Goal: Complete application form

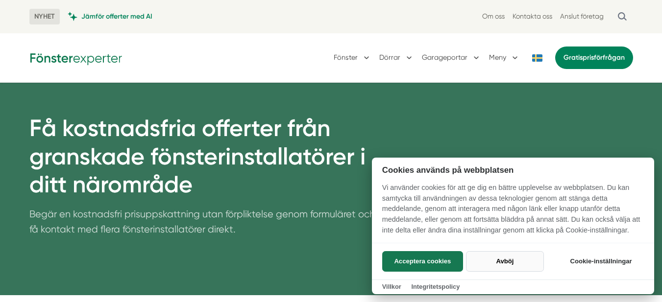
click at [498, 259] on button "Avböj" at bounding box center [505, 261] width 78 height 21
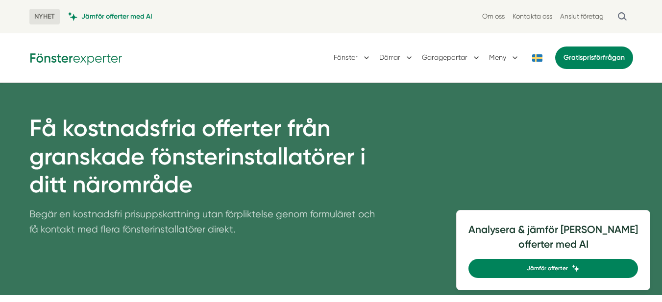
click at [523, 246] on div "Analysera & jämför dina offerter med AI Jämför offerter" at bounding box center [553, 250] width 194 height 80
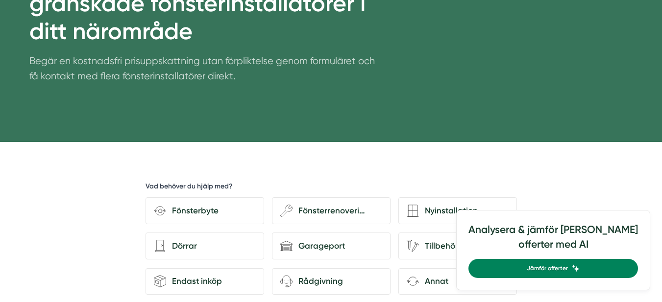
scroll to position [245, 0]
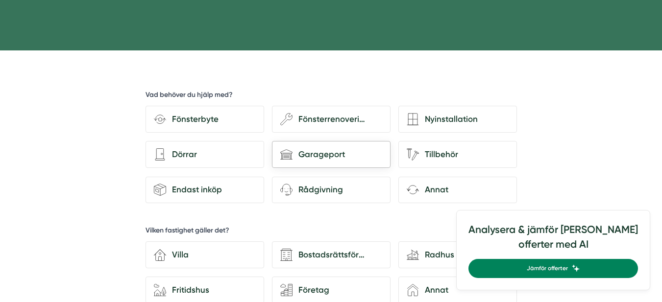
click at [319, 159] on div "Garageport" at bounding box center [337, 154] width 90 height 13
click at [0, 0] on input "house-garage Garageport" at bounding box center [0, 0] width 0 height 0
click at [315, 158] on div "Garageport" at bounding box center [337, 154] width 90 height 13
click at [0, 0] on input "house-garage Garageport" at bounding box center [0, 0] width 0 height 0
click at [315, 158] on div "Garageport" at bounding box center [337, 154] width 90 height 13
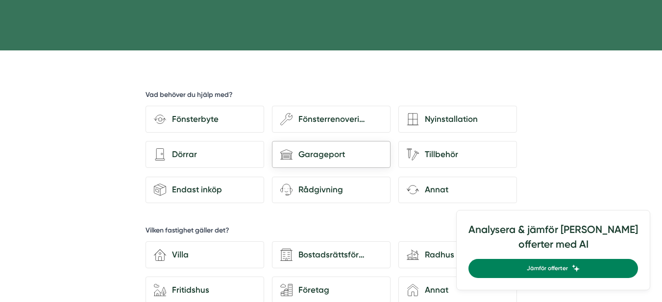
click at [0, 0] on input "house-garage Garageport" at bounding box center [0, 0] width 0 height 0
click at [315, 158] on div "Garageport" at bounding box center [337, 154] width 90 height 13
click at [0, 0] on input "house-garage Garageport" at bounding box center [0, 0] width 0 height 0
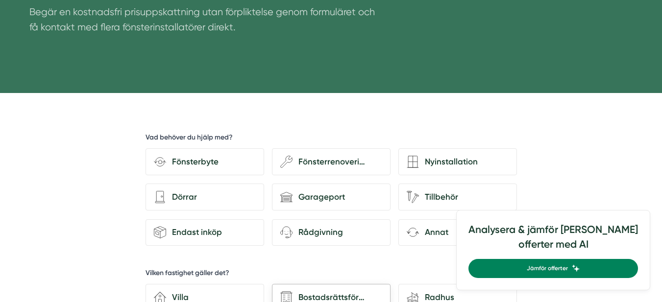
scroll to position [196, 0]
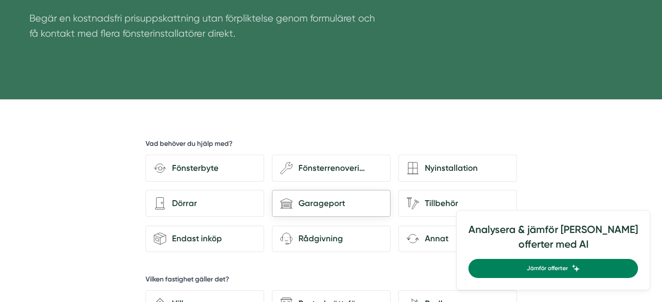
click at [325, 201] on div "Garageport" at bounding box center [337, 203] width 90 height 13
click at [0, 0] on input "house-garage Garageport" at bounding box center [0, 0] width 0 height 0
click at [325, 201] on div "Garageport" at bounding box center [337, 203] width 90 height 13
click at [0, 0] on input "house-garage Garageport" at bounding box center [0, 0] width 0 height 0
click at [325, 201] on div "Garageport" at bounding box center [337, 203] width 90 height 13
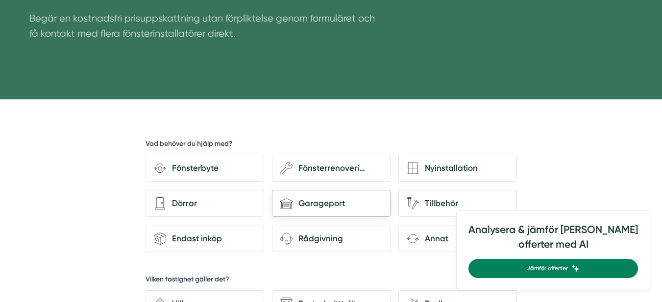
click at [0, 0] on input "house-garage Garageport" at bounding box center [0, 0] width 0 height 0
click at [325, 201] on div "Garageport" at bounding box center [337, 203] width 90 height 13
click at [0, 0] on input "house-garage Garageport" at bounding box center [0, 0] width 0 height 0
click at [325, 201] on div "Garageport" at bounding box center [337, 203] width 90 height 13
click at [0, 0] on input "house-garage Garageport" at bounding box center [0, 0] width 0 height 0
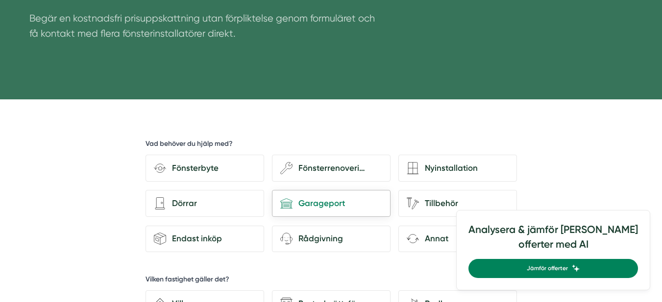
click at [316, 202] on div "Garageport" at bounding box center [337, 203] width 90 height 13
click at [0, 0] on input "house-garage Garageport" at bounding box center [0, 0] width 0 height 0
click at [446, 204] on div "Tillbehör" at bounding box center [464, 203] width 90 height 13
click at [0, 0] on input "Tillbehör" at bounding box center [0, 0] width 0 height 0
click at [442, 205] on div "Tillbehör" at bounding box center [464, 203] width 90 height 13
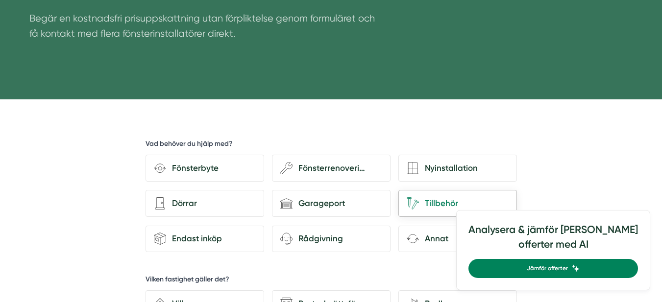
click at [0, 0] on input "Tillbehör" at bounding box center [0, 0] width 0 height 0
click at [442, 205] on div "Tillbehör" at bounding box center [464, 203] width 90 height 13
click at [0, 0] on input "Tillbehör" at bounding box center [0, 0] width 0 height 0
click at [316, 200] on div "Garageport" at bounding box center [337, 203] width 90 height 13
click at [0, 0] on input "house-garage Garageport" at bounding box center [0, 0] width 0 height 0
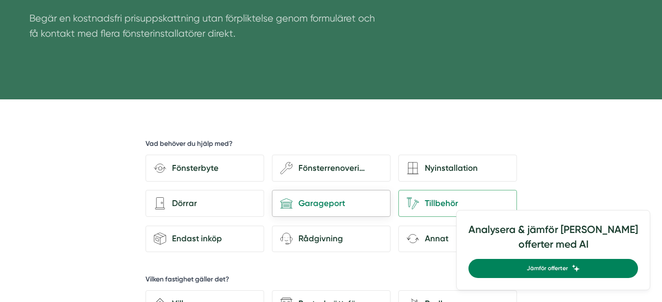
click at [315, 200] on div "Garageport" at bounding box center [337, 203] width 90 height 13
click at [0, 0] on input "house-garage Garageport" at bounding box center [0, 0] width 0 height 0
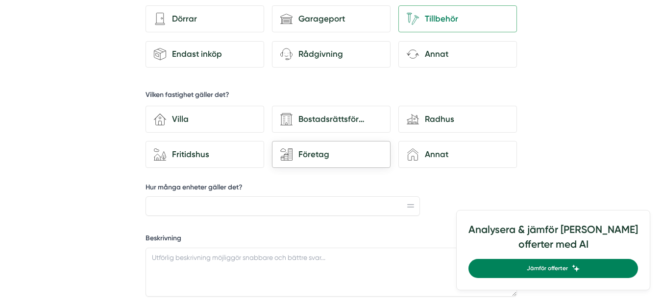
scroll to position [392, 0]
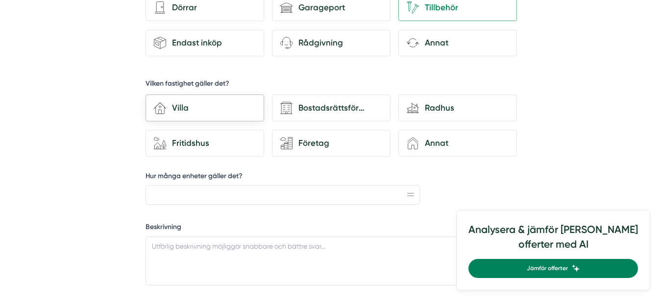
click at [175, 110] on div "Villa" at bounding box center [211, 107] width 90 height 13
click at [0, 0] on input "house-3 Villa" at bounding box center [0, 0] width 0 height 0
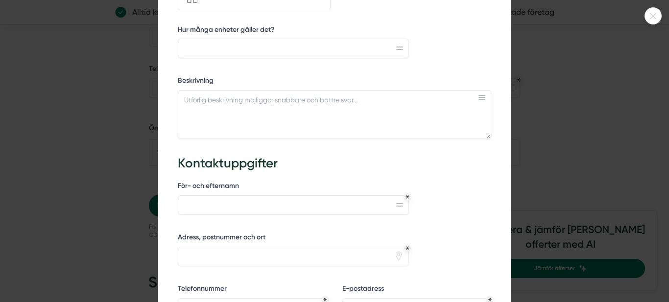
scroll to position [343, 0]
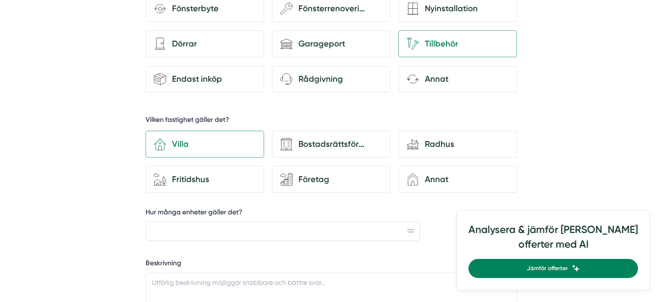
scroll to position [357, 0]
click at [228, 143] on div "Villa" at bounding box center [211, 143] width 90 height 13
click at [0, 0] on input "house-3 Villa" at bounding box center [0, 0] width 0 height 0
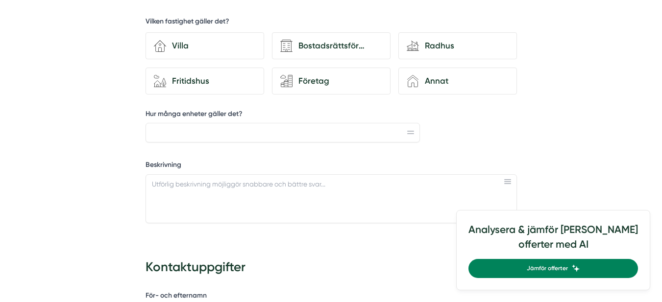
scroll to position [455, 0]
click at [163, 134] on input "Hur många enheter gäller det?" at bounding box center [283, 132] width 275 height 20
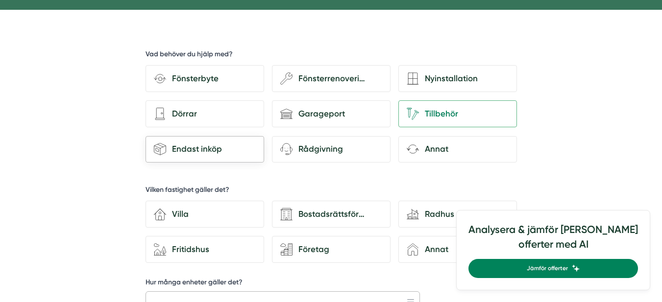
scroll to position [308, 0]
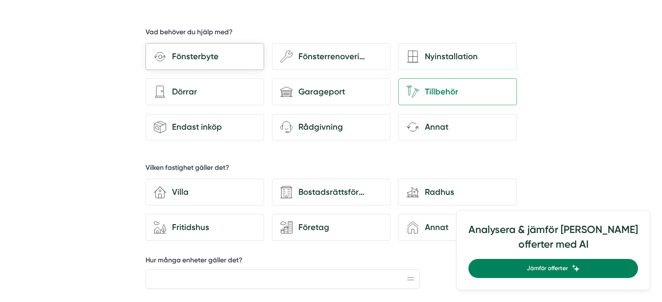
click at [186, 55] on div "Fönsterbyte" at bounding box center [211, 56] width 90 height 13
click at [0, 0] on input "Fönsterbyte" at bounding box center [0, 0] width 0 height 0
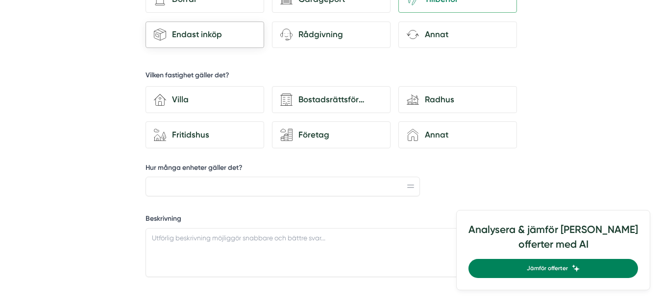
scroll to position [406, 0]
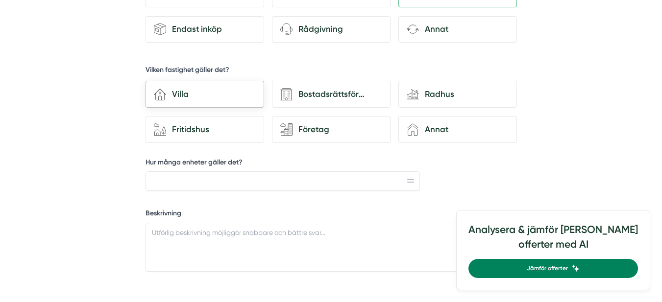
click at [166, 95] on div "Villa" at bounding box center [211, 94] width 90 height 13
click at [0, 0] on input "house-3 Villa" at bounding box center [0, 0] width 0 height 0
click at [205, 179] on input "Hur många enheter gäller det?" at bounding box center [283, 181] width 275 height 20
